Goal: Navigation & Orientation: Find specific page/section

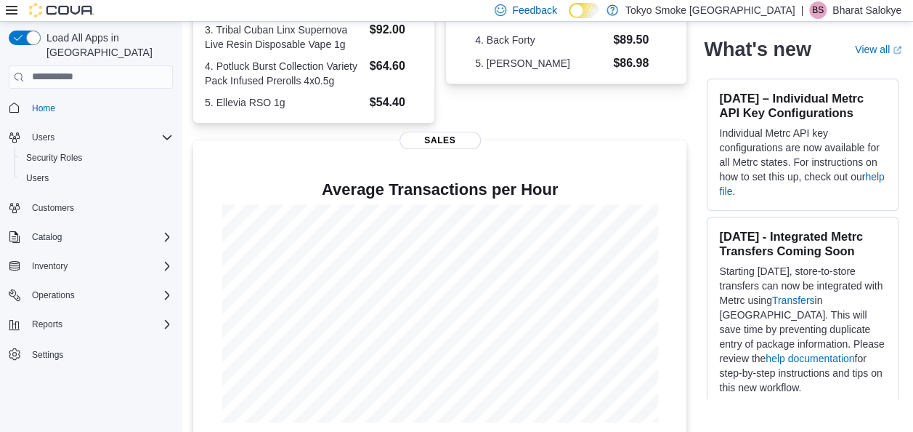
scroll to position [421, 0]
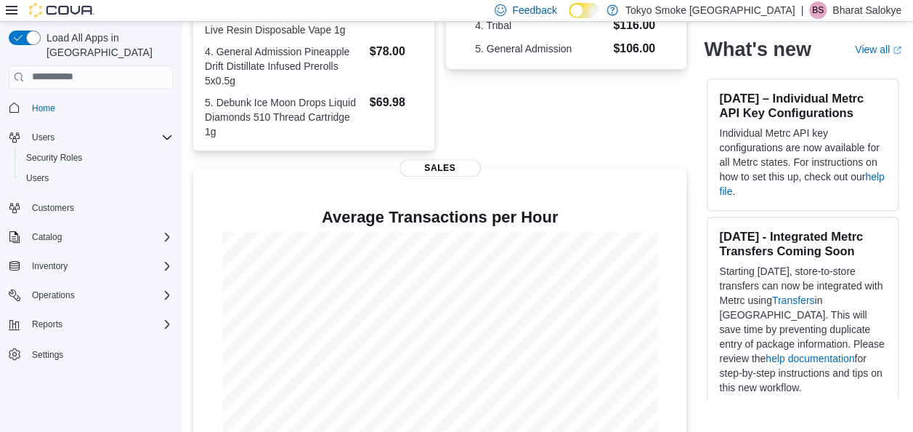
click at [536, 121] on div "Top Brand Sales [DATE] 1. Spinach $332.79 2. Shred $166.10 3. Potluck $162.60 4…" at bounding box center [566, 26] width 241 height 247
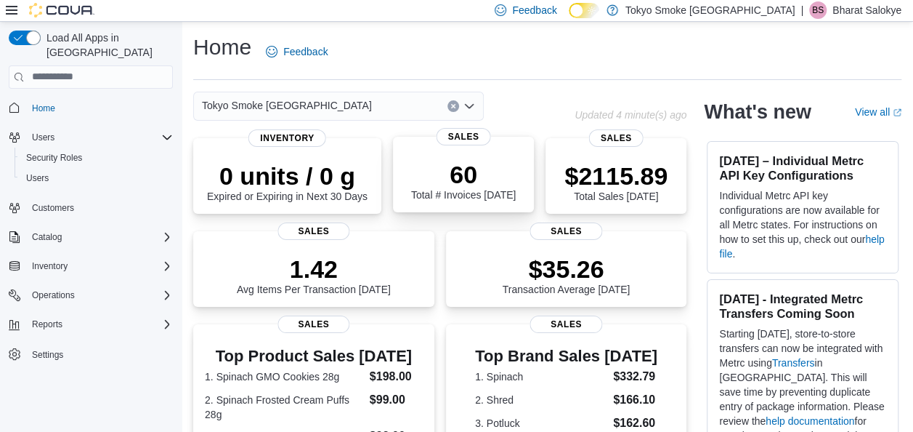
scroll to position [0, 0]
click at [41, 172] on span "Users" at bounding box center [37, 178] width 23 height 12
